Goal: Task Accomplishment & Management: Complete application form

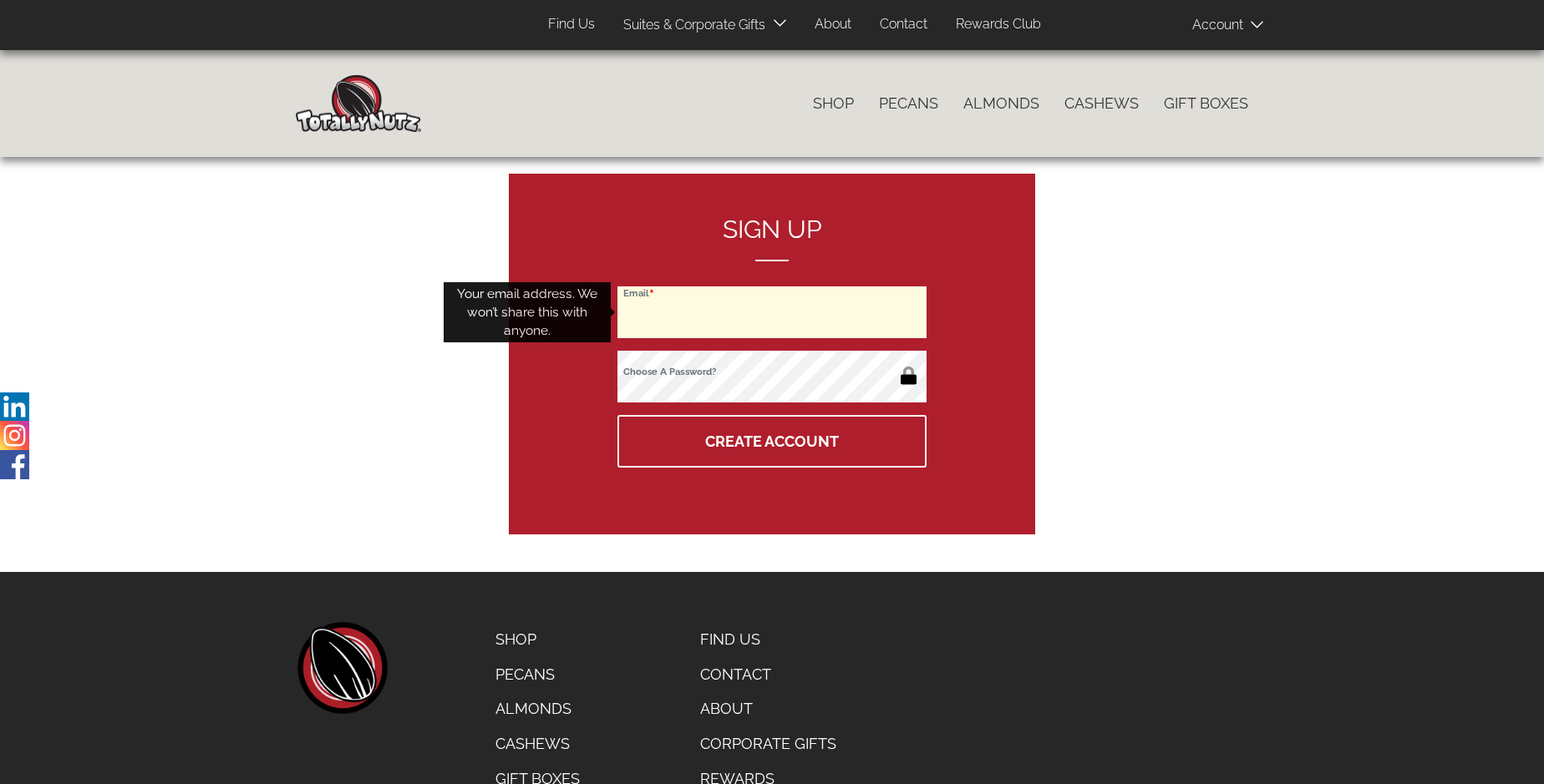
click at [772, 312] on input "Email" at bounding box center [771, 312] width 309 height 52
type input "[EMAIL_ADDRESS][DOMAIN_NAME]"
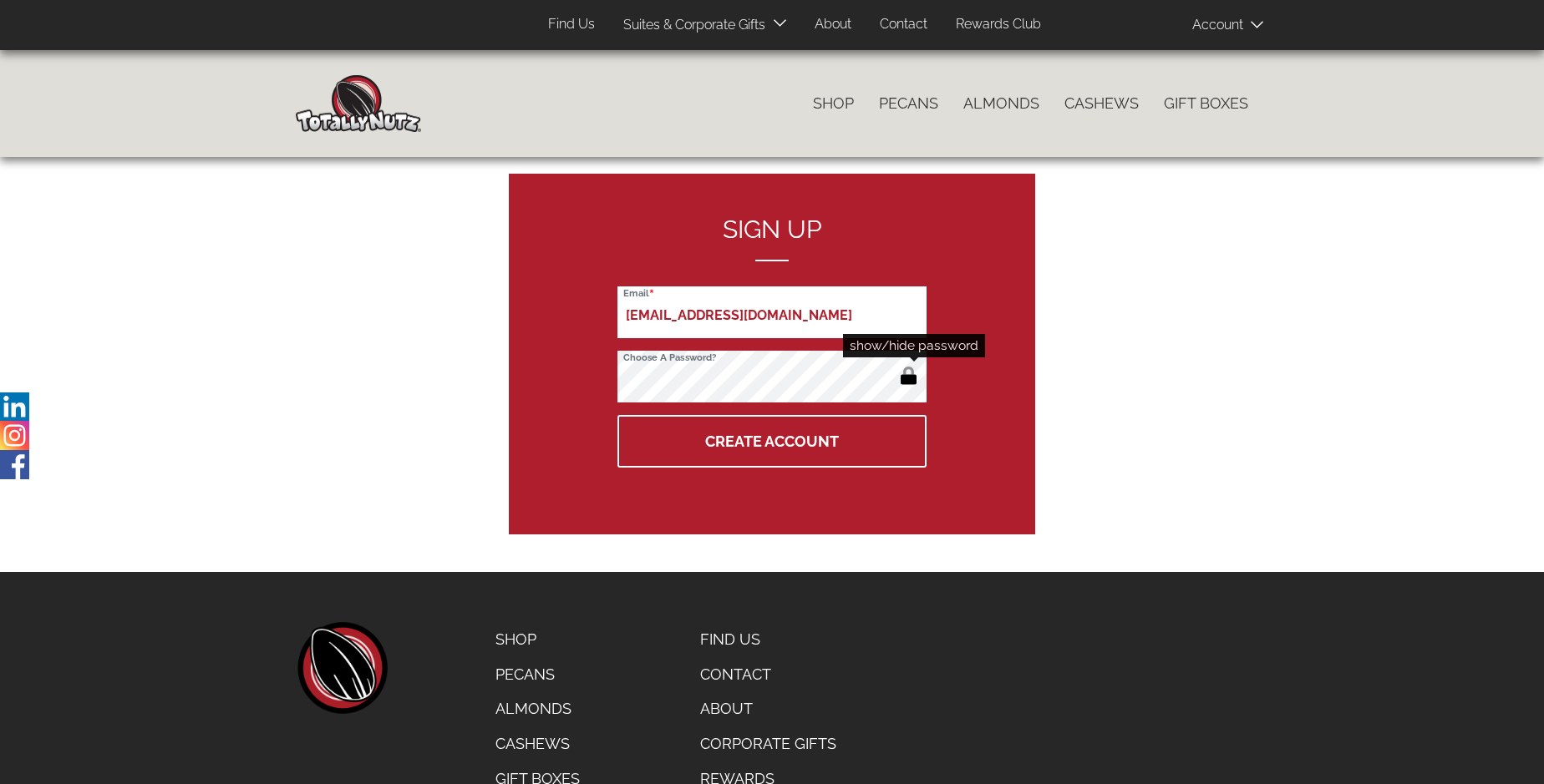
click at [908, 377] on button "button" at bounding box center [909, 377] width 28 height 27
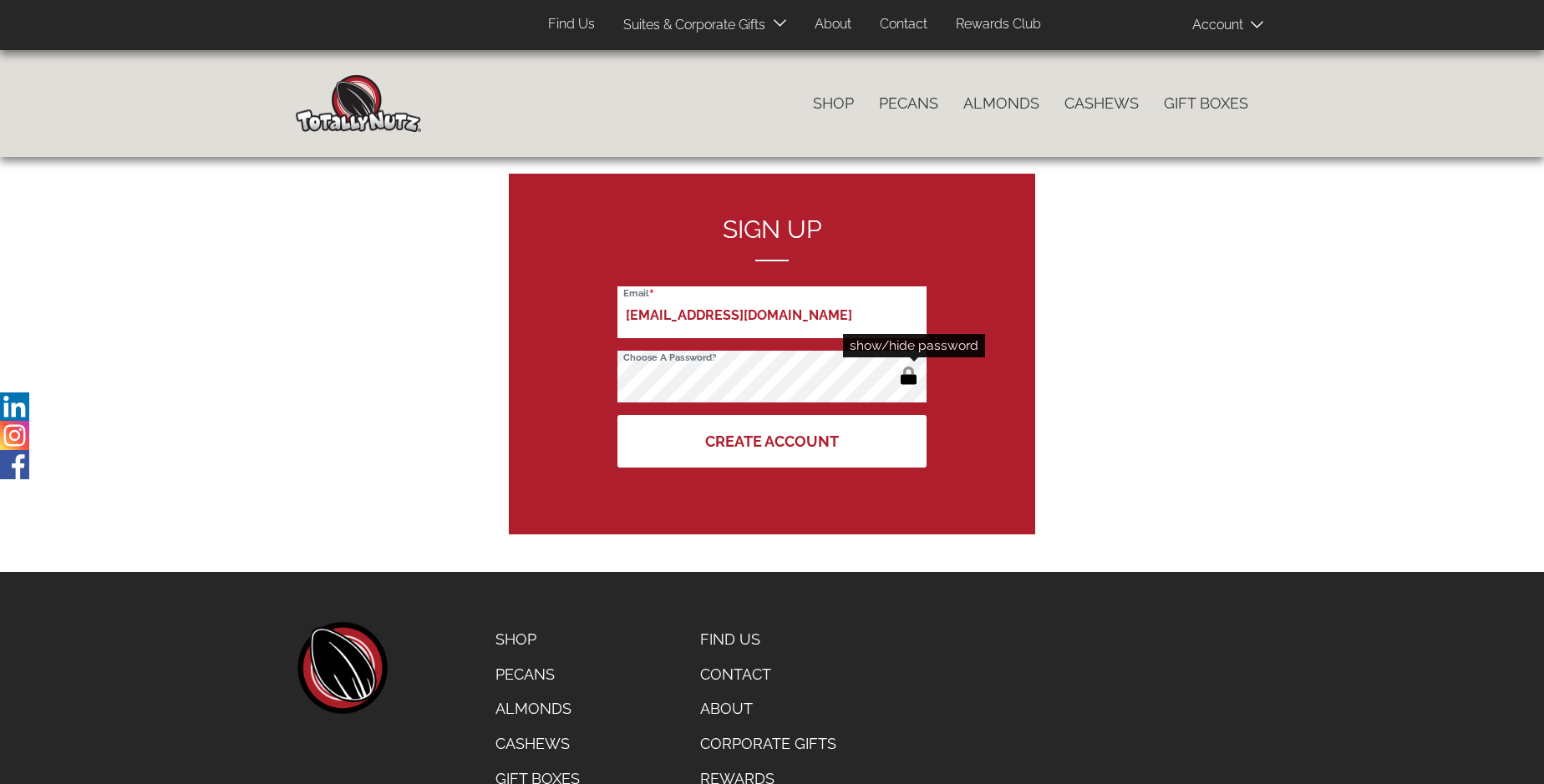
click at [772, 441] on button "Create Account" at bounding box center [771, 441] width 309 height 53
